Goal: Communication & Community: Answer question/provide support

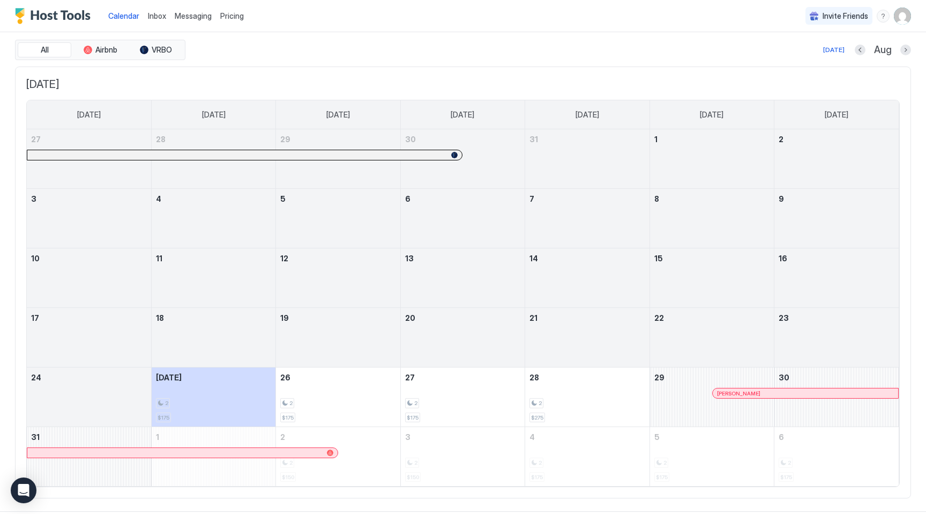
scroll to position [36, 0]
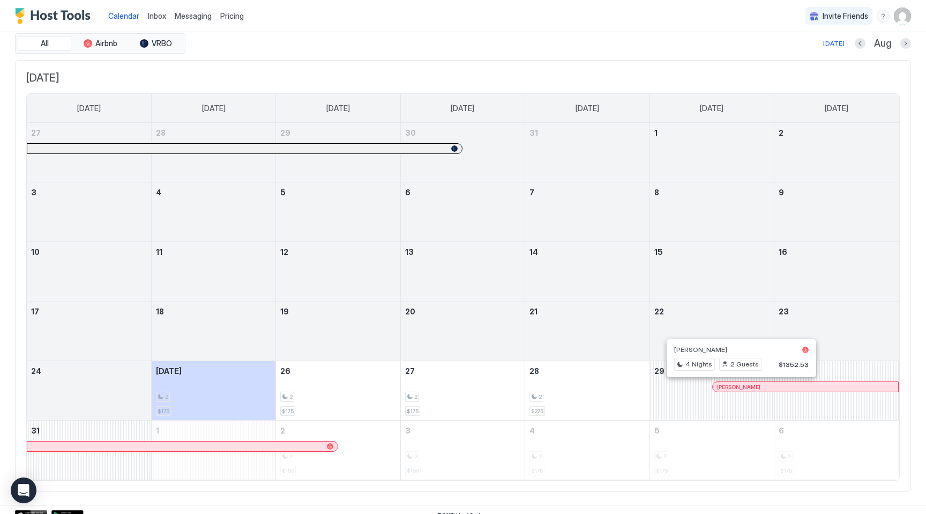
click at [737, 389] on div at bounding box center [737, 386] width 9 height 9
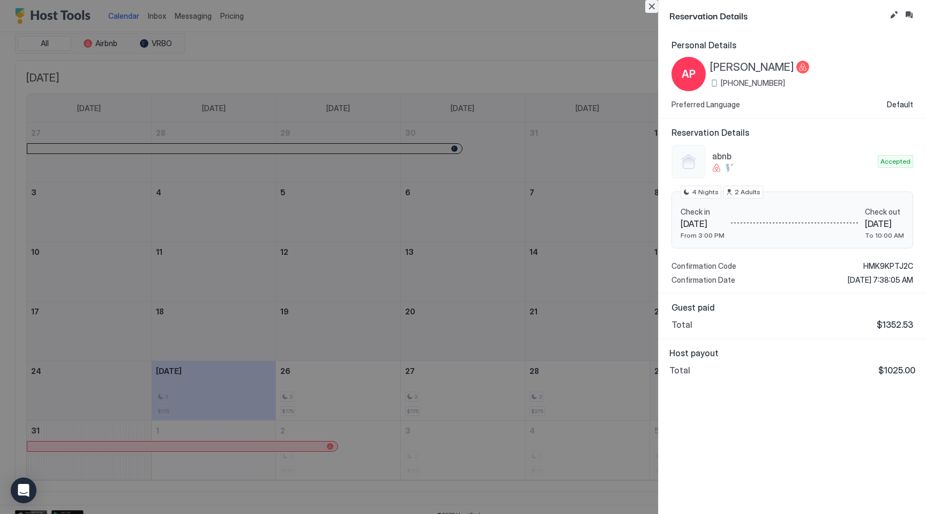
click at [652, 6] on button "Close" at bounding box center [651, 6] width 13 height 13
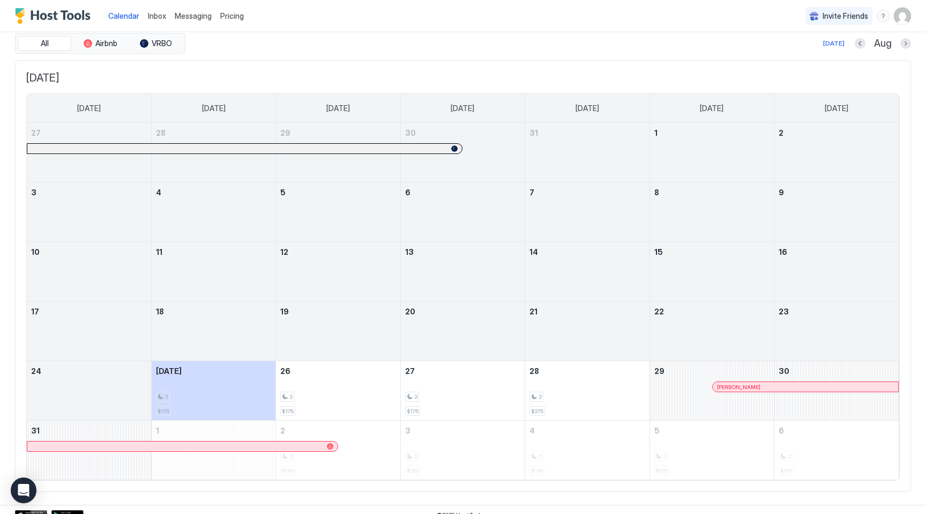
drag, startPoint x: 807, startPoint y: 410, endPoint x: 812, endPoint y: 456, distance: 46.4
click at [812, 456] on tbody "27 28 29 30 31 1 2 3 4 5 6 7 8 9 10 11 12 13 14 15 16 17 18 19 20 21 22 23 24 […" at bounding box center [463, 301] width 872 height 357
drag, startPoint x: 605, startPoint y: 395, endPoint x: 782, endPoint y: 451, distance: 185.8
click at [782, 451] on tbody "27 28 29 30 31 1 2 3 4 5 6 7 8 9 10 11 12 13 14 15 16 17 18 19 20 21 22 23 24 […" at bounding box center [463, 301] width 872 height 357
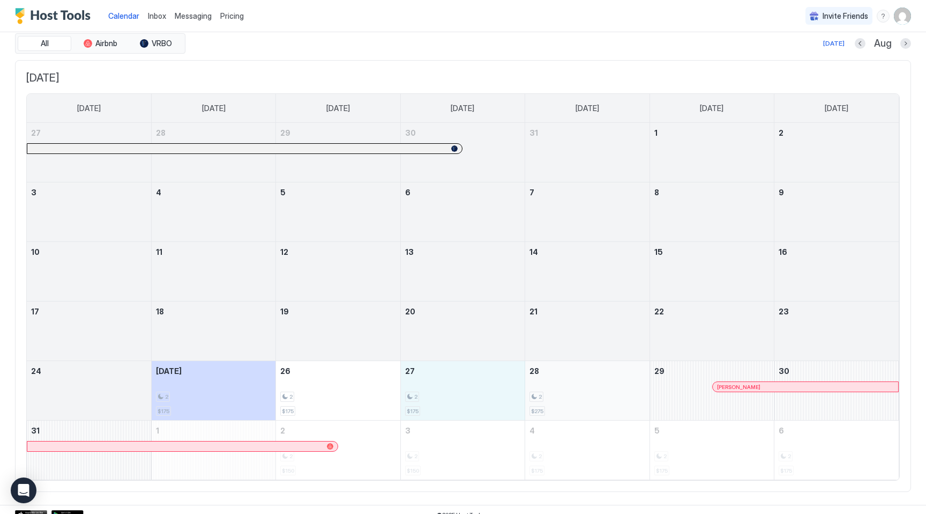
drag, startPoint x: 498, startPoint y: 398, endPoint x: 569, endPoint y: 398, distance: 71.3
click at [569, 398] on tr "24 [DATE] 2 $175 26 2 $175 27 2 $175 28 2 $275 29 [PERSON_NAME] 30" at bounding box center [463, 391] width 872 height 60
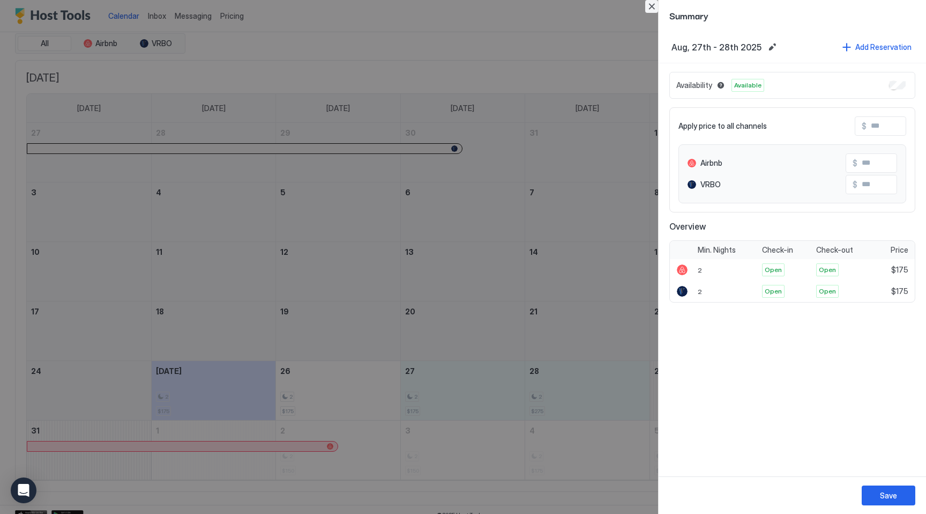
click at [655, 8] on button "Close" at bounding box center [651, 6] width 13 height 13
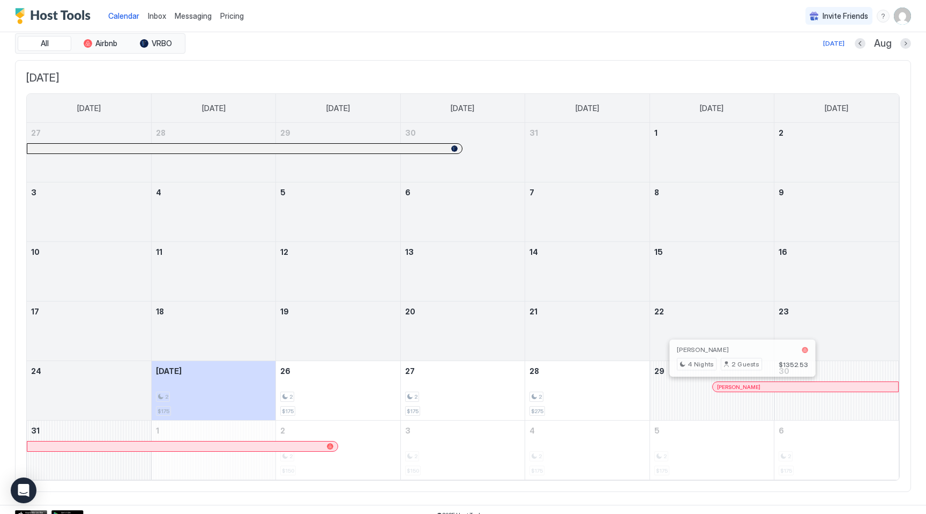
click at [738, 386] on div at bounding box center [738, 386] width 9 height 9
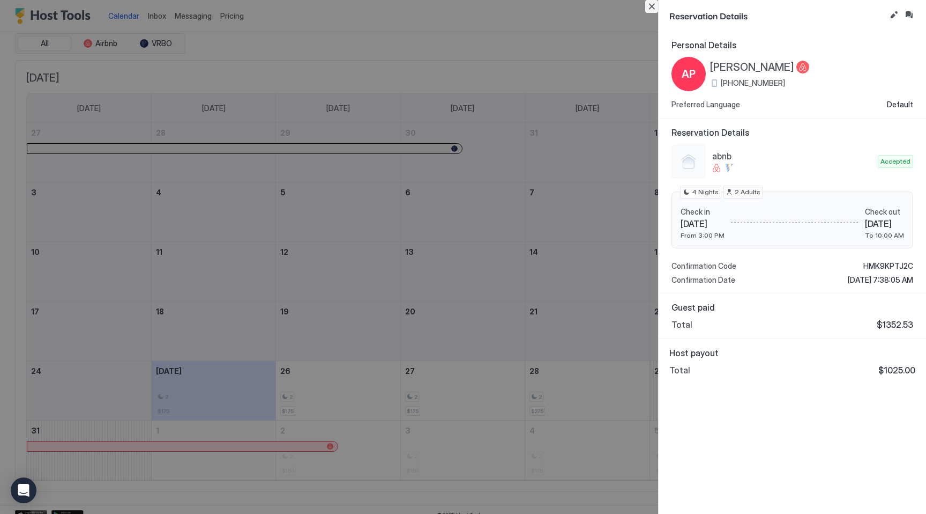
click at [651, 9] on button "Close" at bounding box center [651, 6] width 13 height 13
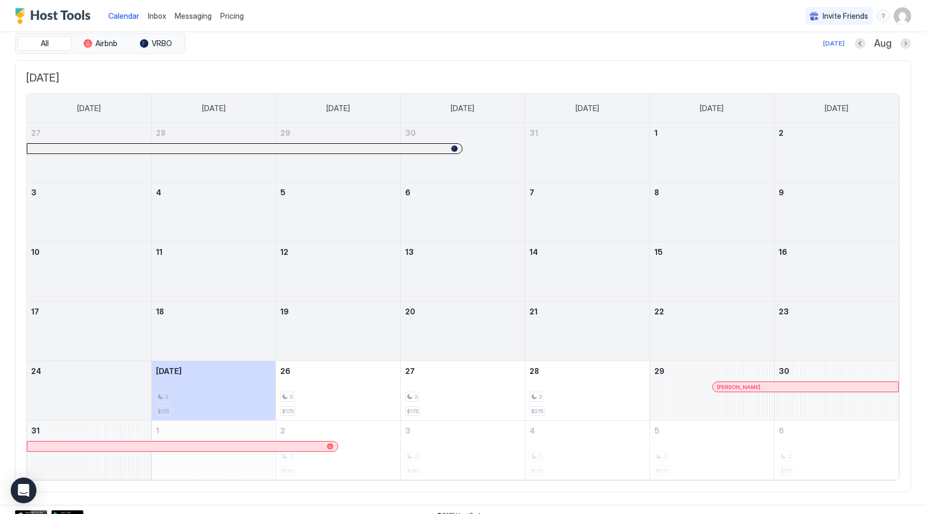
click at [158, 17] on span "Inbox" at bounding box center [157, 15] width 18 height 9
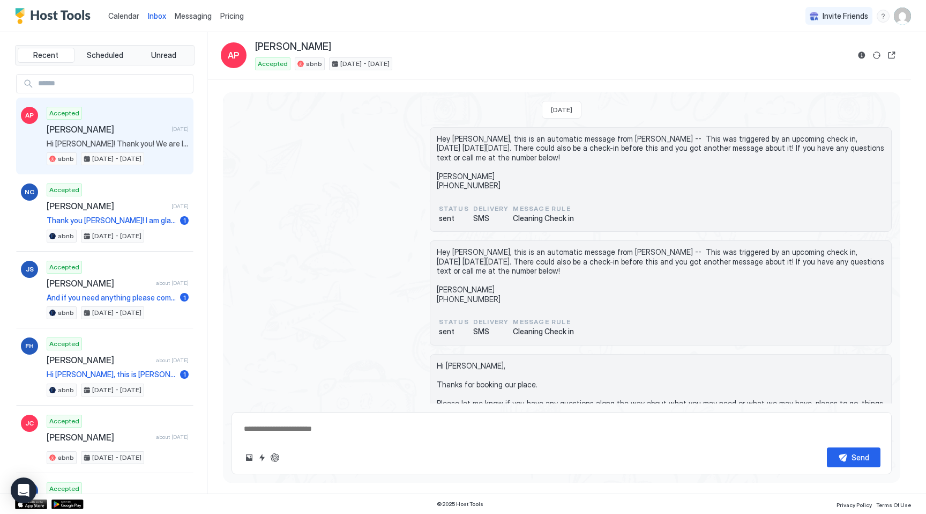
type textarea "*"
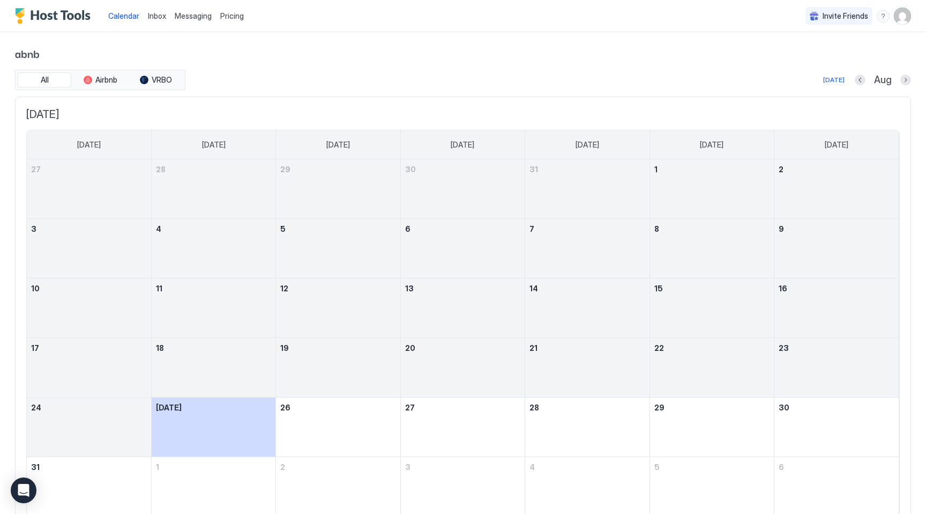
scroll to position [47, 0]
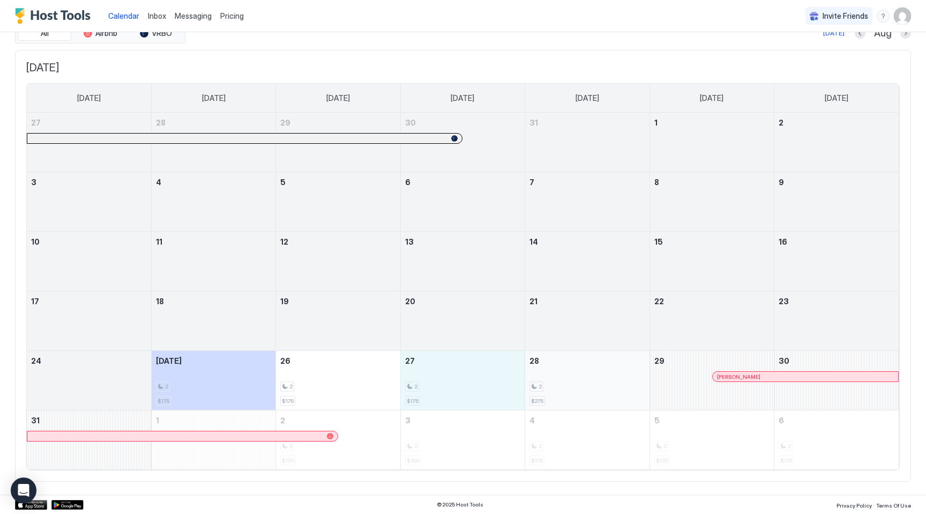
drag, startPoint x: 467, startPoint y: 372, endPoint x: 552, endPoint y: 377, distance: 84.8
click at [552, 377] on tr "24 [DATE] 2 $175 26 2 $175 27 2 $175 28 2 $275 29 [PERSON_NAME] 30" at bounding box center [463, 381] width 872 height 60
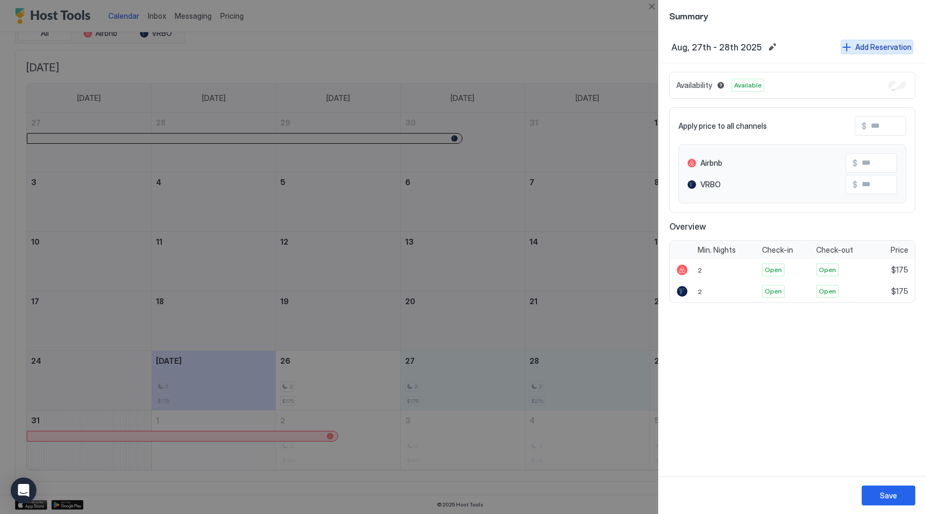
click at [871, 44] on div "Add Reservation" at bounding box center [884, 46] width 56 height 11
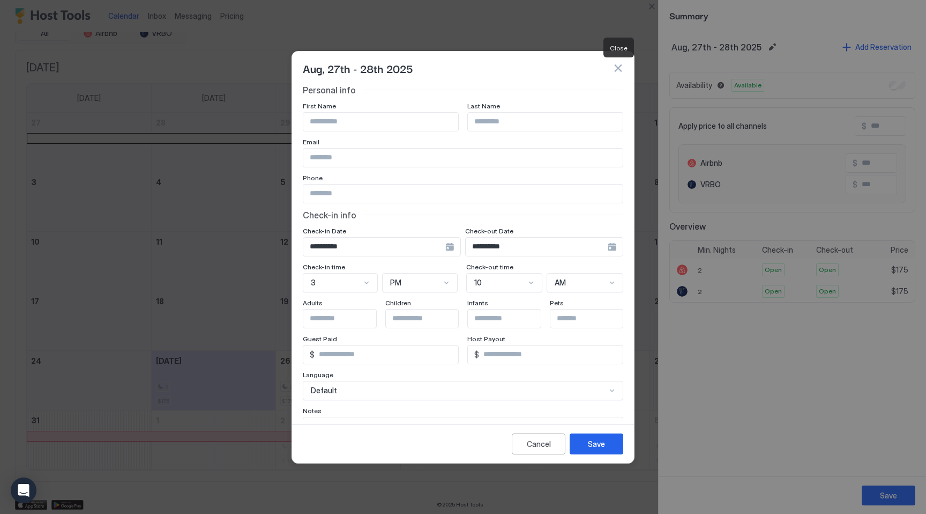
click at [618, 70] on button "button" at bounding box center [618, 68] width 11 height 11
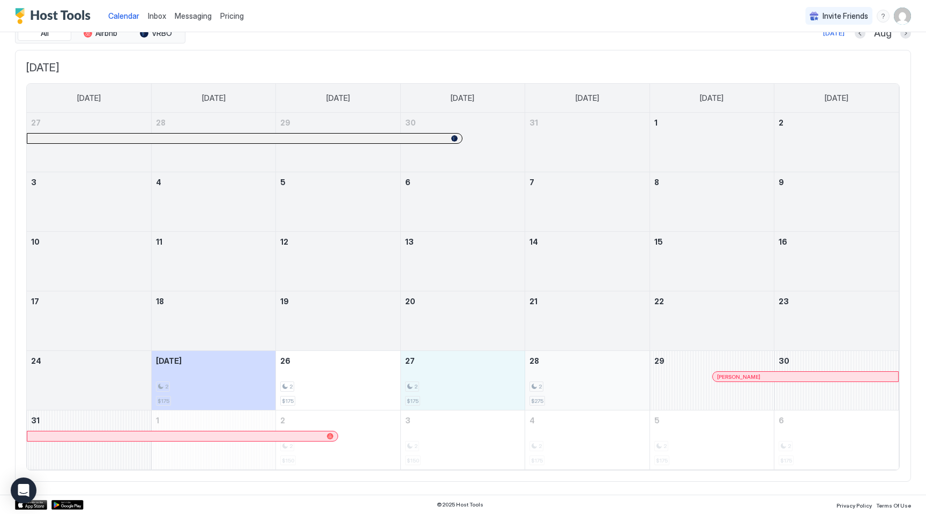
drag, startPoint x: 475, startPoint y: 380, endPoint x: 584, endPoint y: 381, distance: 108.8
click at [584, 381] on tr "24 [DATE] 2 $175 26 2 $175 27 2 $175 28 2 $275 29 [PERSON_NAME] 30" at bounding box center [463, 381] width 872 height 60
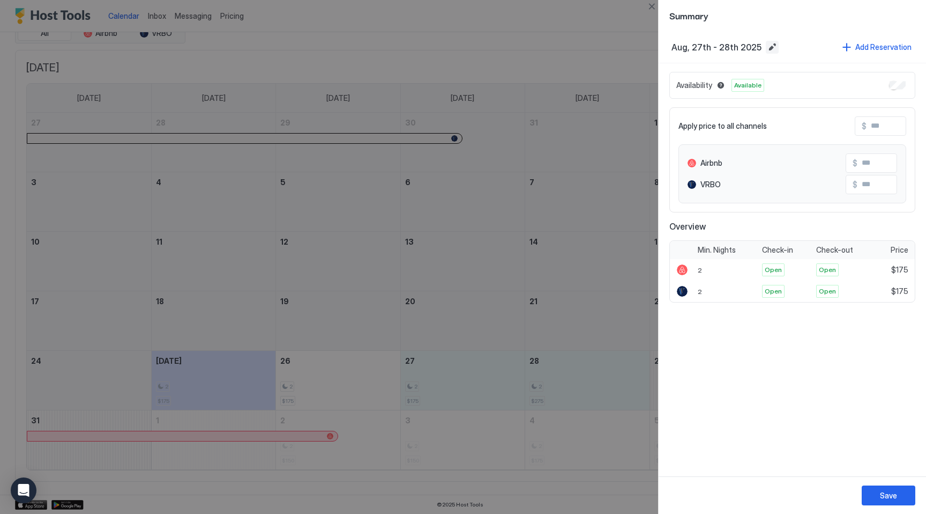
click at [769, 42] on button "Edit date range" at bounding box center [772, 47] width 13 height 13
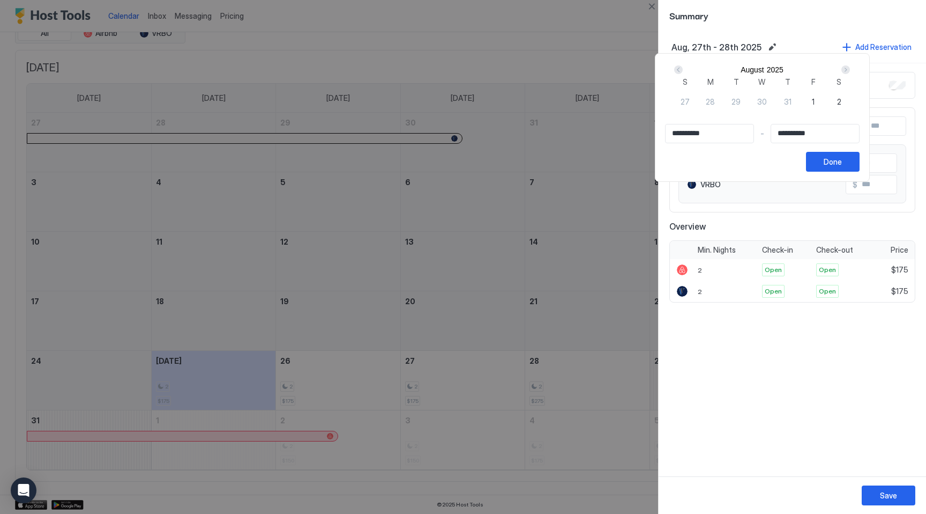
type input "**********"
click at [852, 172] on button "Done" at bounding box center [833, 162] width 54 height 20
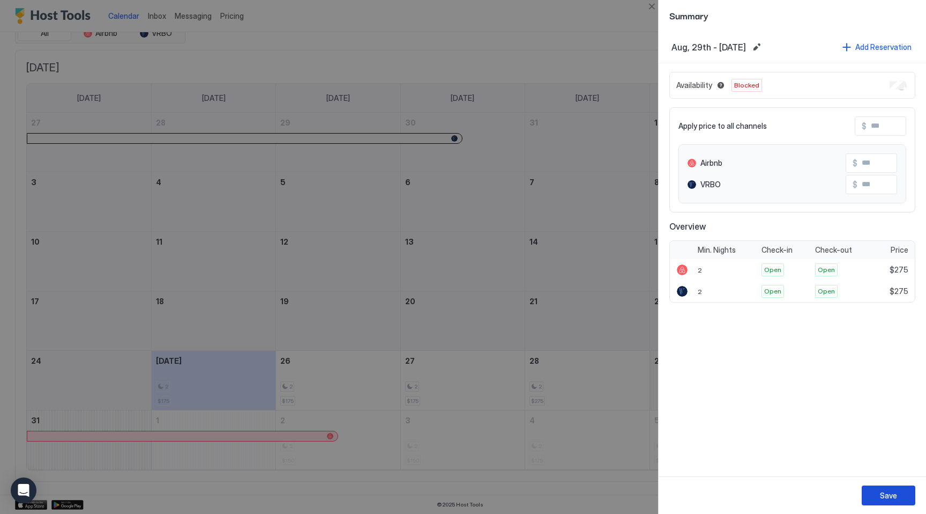
click at [880, 494] on button "Save" at bounding box center [889, 495] width 54 height 20
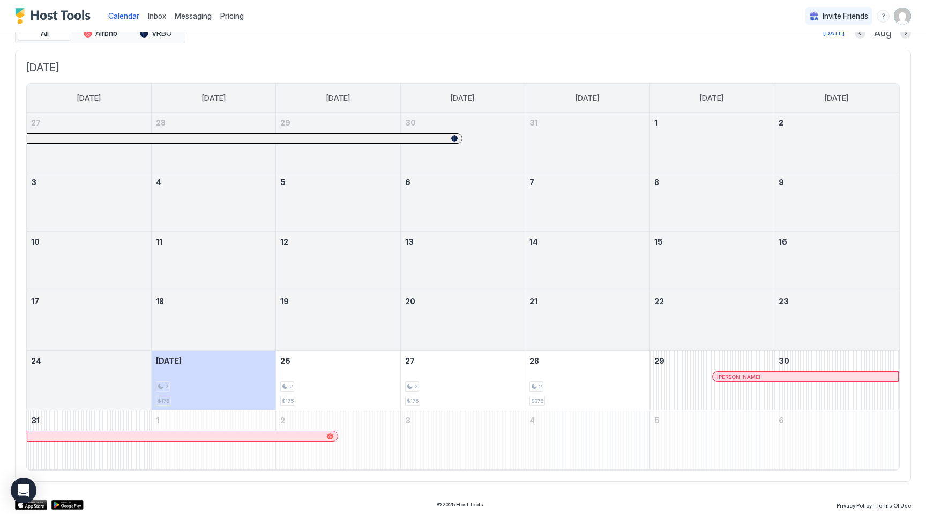
scroll to position [0, 0]
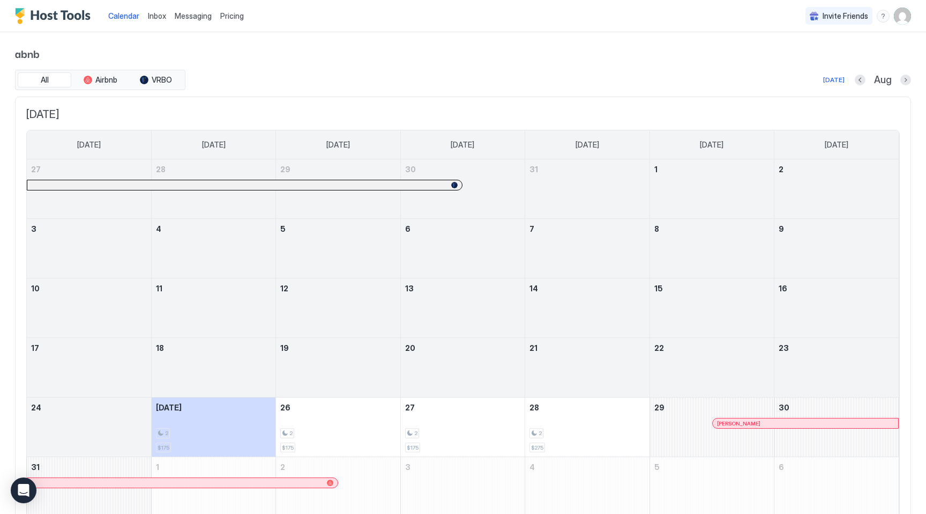
click at [748, 420] on span "[PERSON_NAME]" at bounding box center [738, 423] width 43 height 7
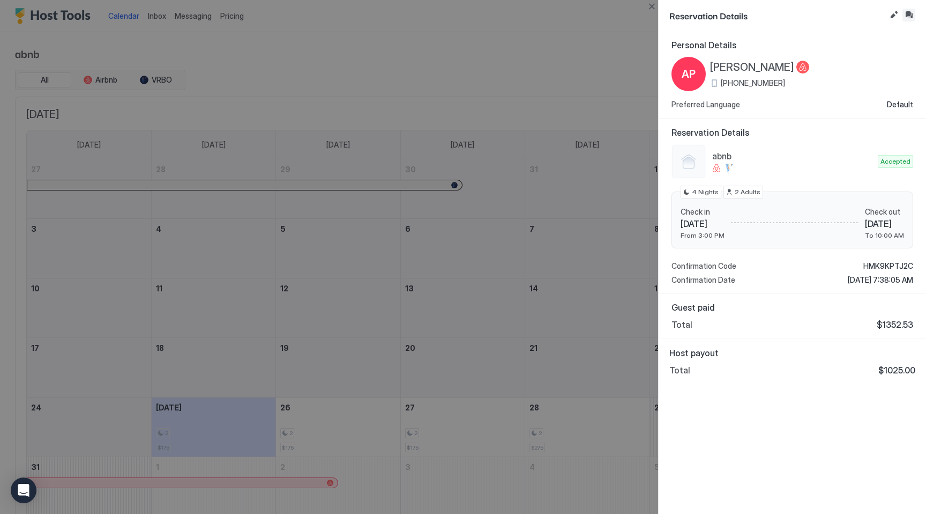
click at [912, 13] on button "Inbox" at bounding box center [909, 15] width 13 height 13
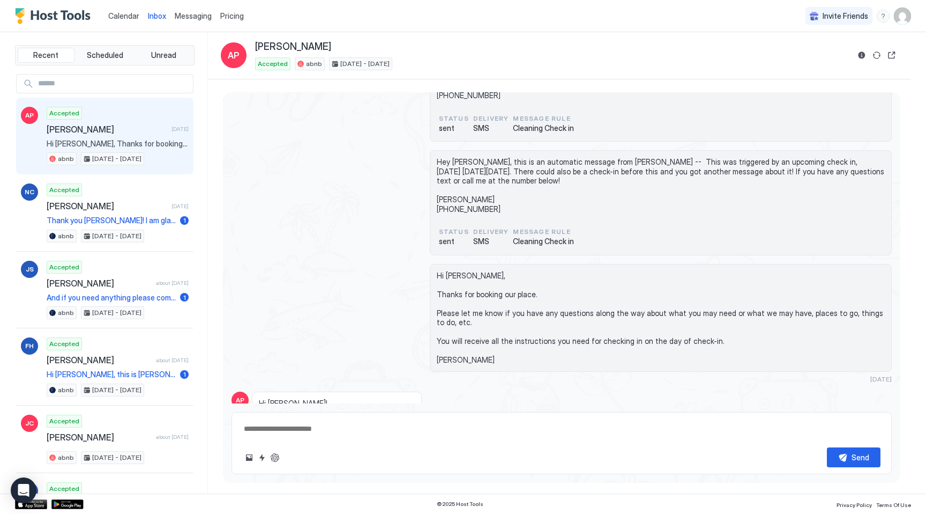
scroll to position [164, 0]
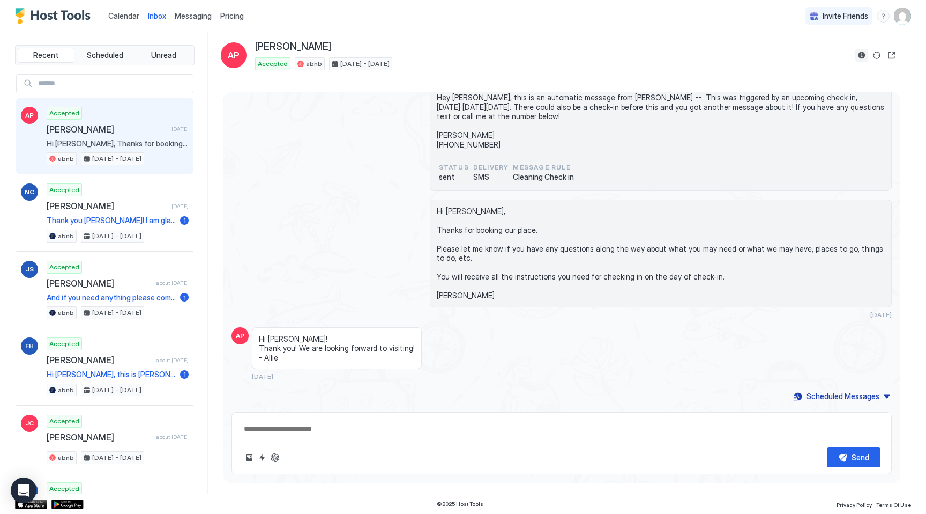
click at [857, 59] on button "Reservation information" at bounding box center [862, 55] width 13 height 13
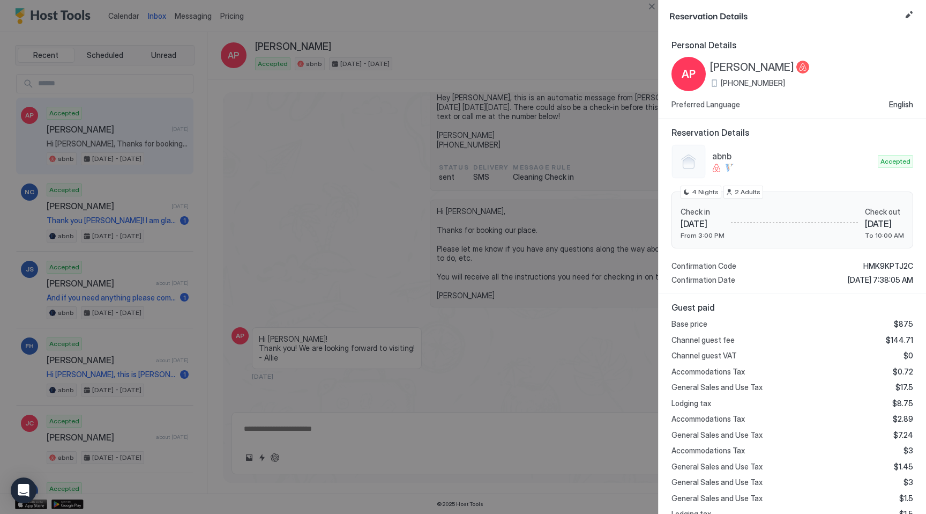
click at [588, 28] on div at bounding box center [463, 257] width 926 height 514
click at [657, 9] on button "Close" at bounding box center [651, 6] width 13 height 13
type textarea "*"
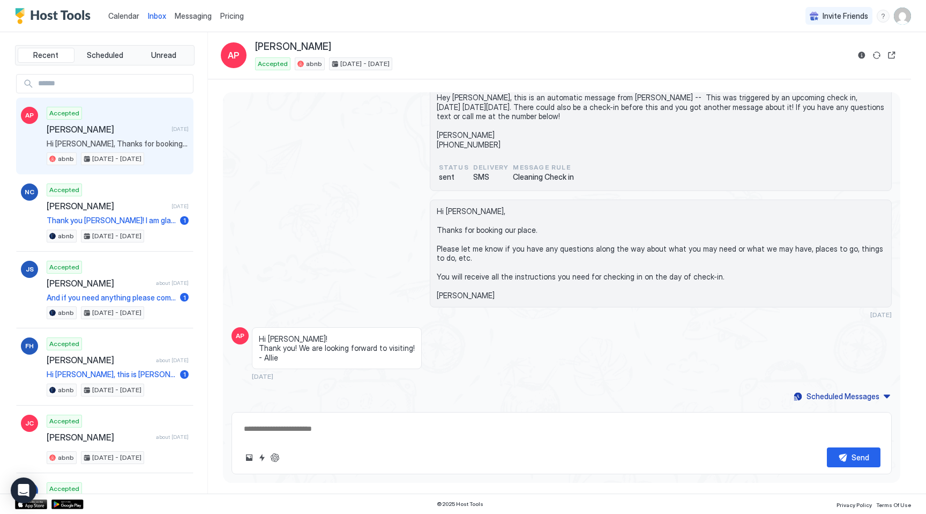
click at [654, 40] on div "Inbox AP [PERSON_NAME] Accepted abnb [DATE] - [DATE]" at bounding box center [559, 55] width 703 height 47
